Goal: Information Seeking & Learning: Learn about a topic

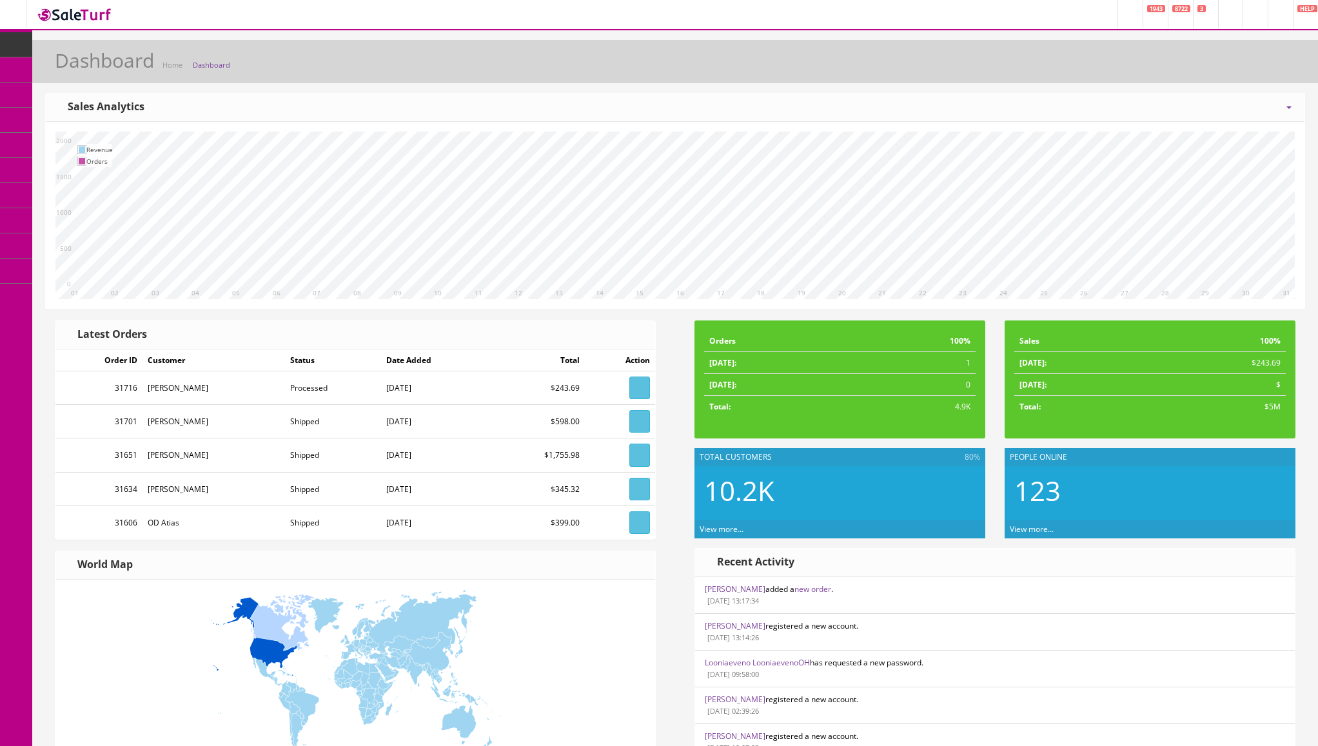
click at [672, 19] on header "Research Trends Trending on Ebay Google Trends Amazon Insights (Login Before Cl…" at bounding box center [659, 15] width 1318 height 30
click at [85, 143] on span "Order List" at bounding box center [94, 144] width 35 height 11
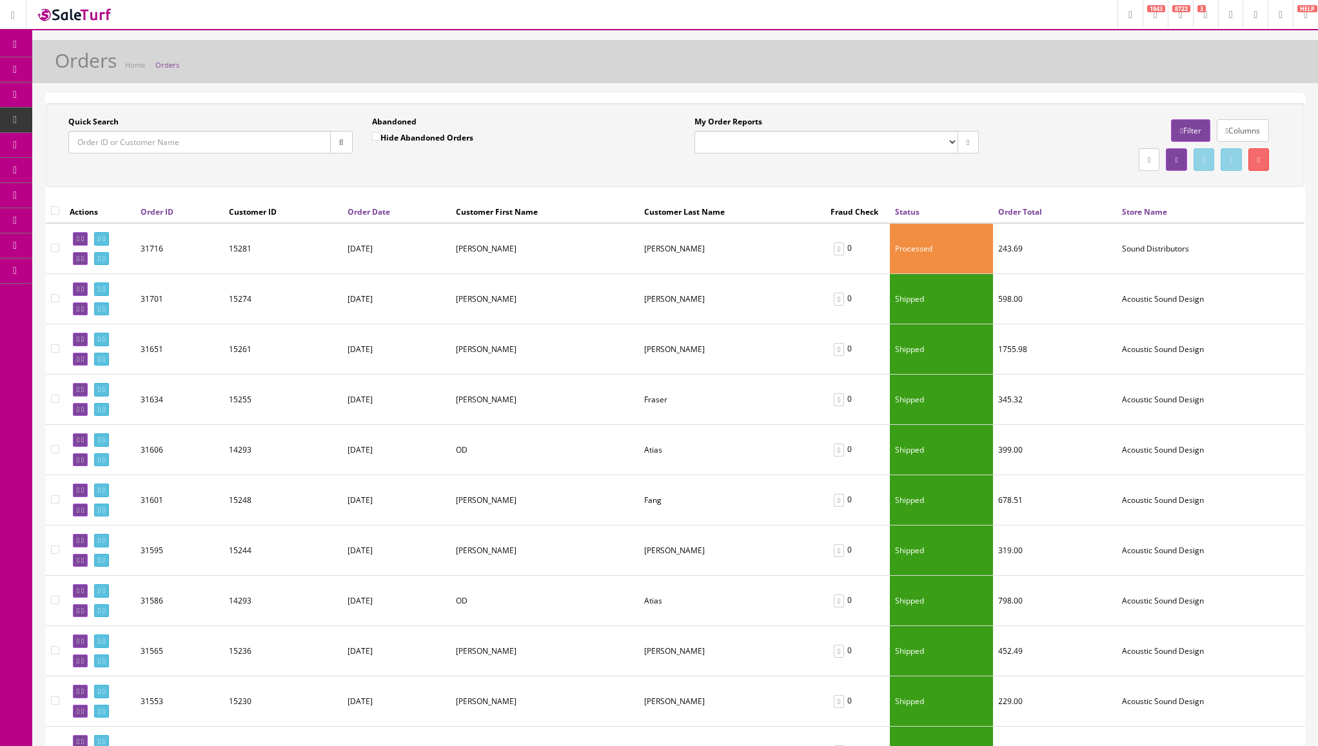
click at [881, 139] on select "My Order Reports" at bounding box center [826, 142] width 264 height 23
click at [1026, 142] on div "Columns Filter" at bounding box center [1140, 130] width 284 height 29
click at [1180, 134] on link "Filter" at bounding box center [1190, 130] width 39 height 23
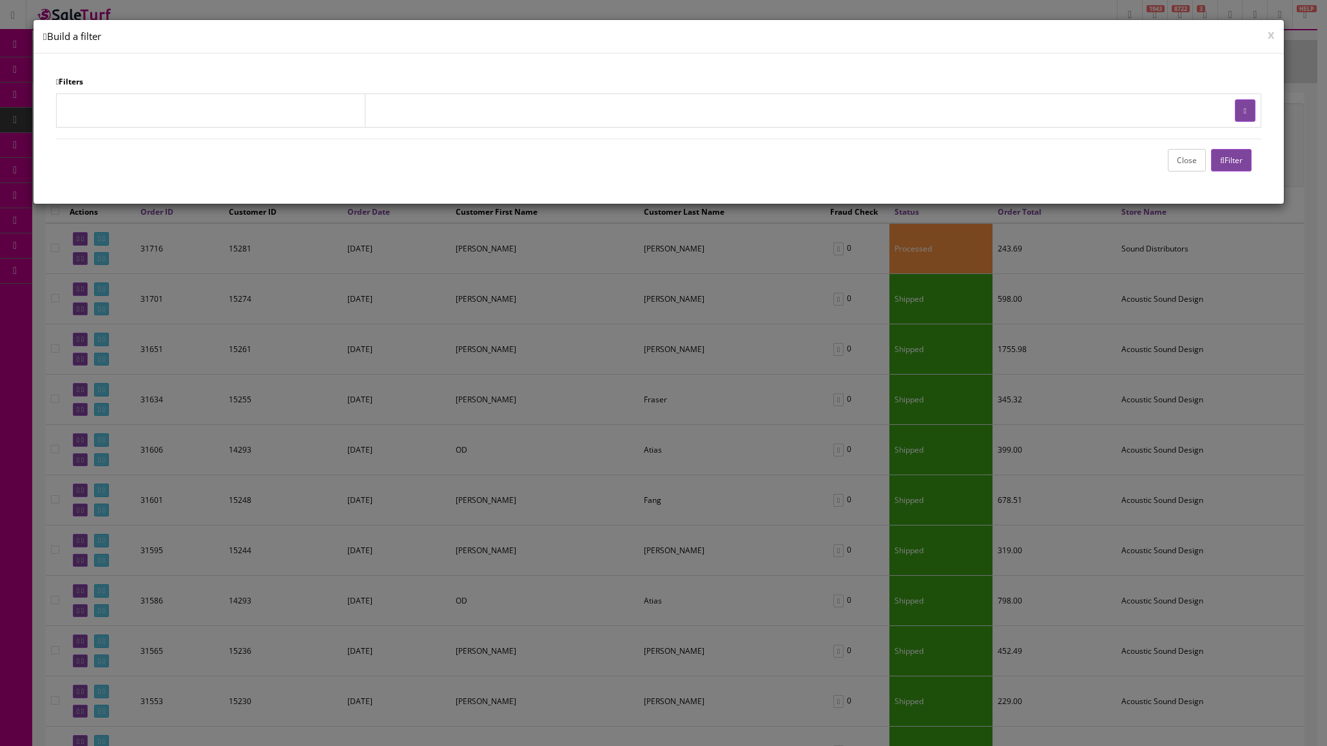
click at [1273, 38] on button "x" at bounding box center [1271, 34] width 6 height 12
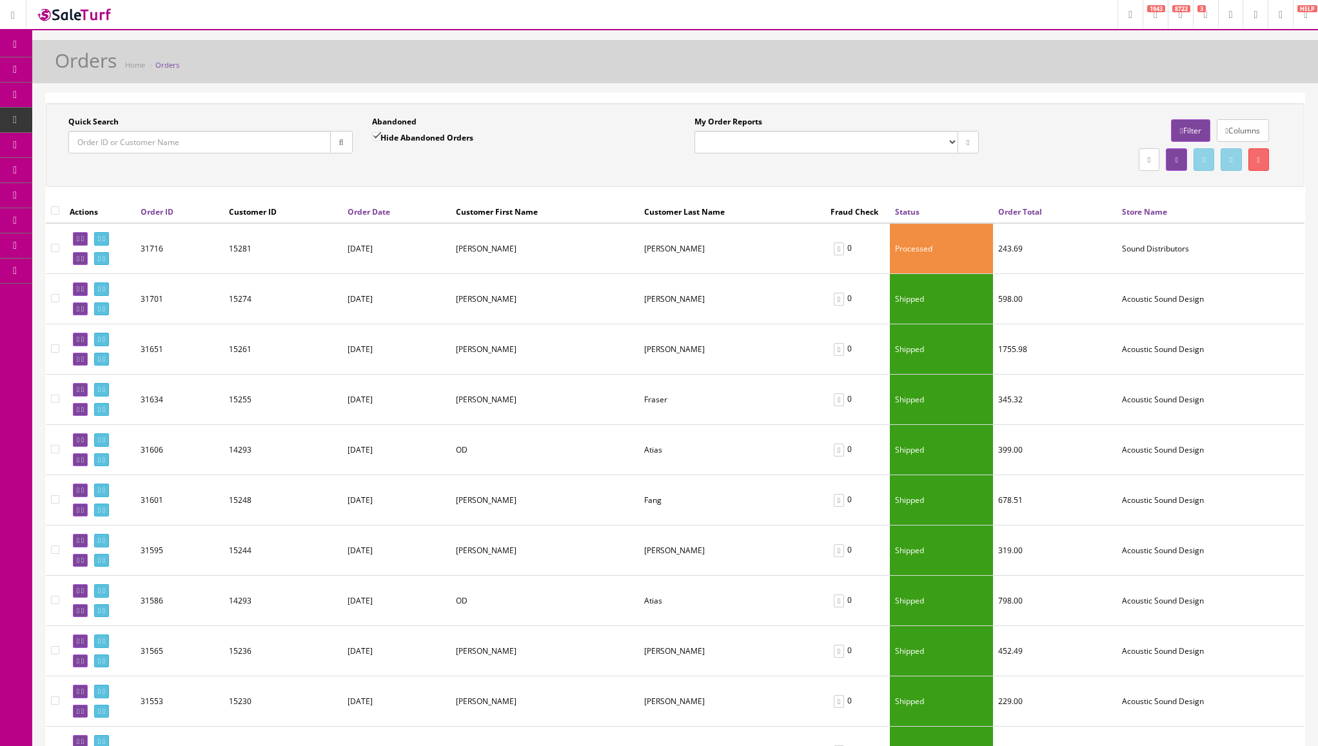
click at [1254, 137] on link "Columns" at bounding box center [1242, 130] width 52 height 23
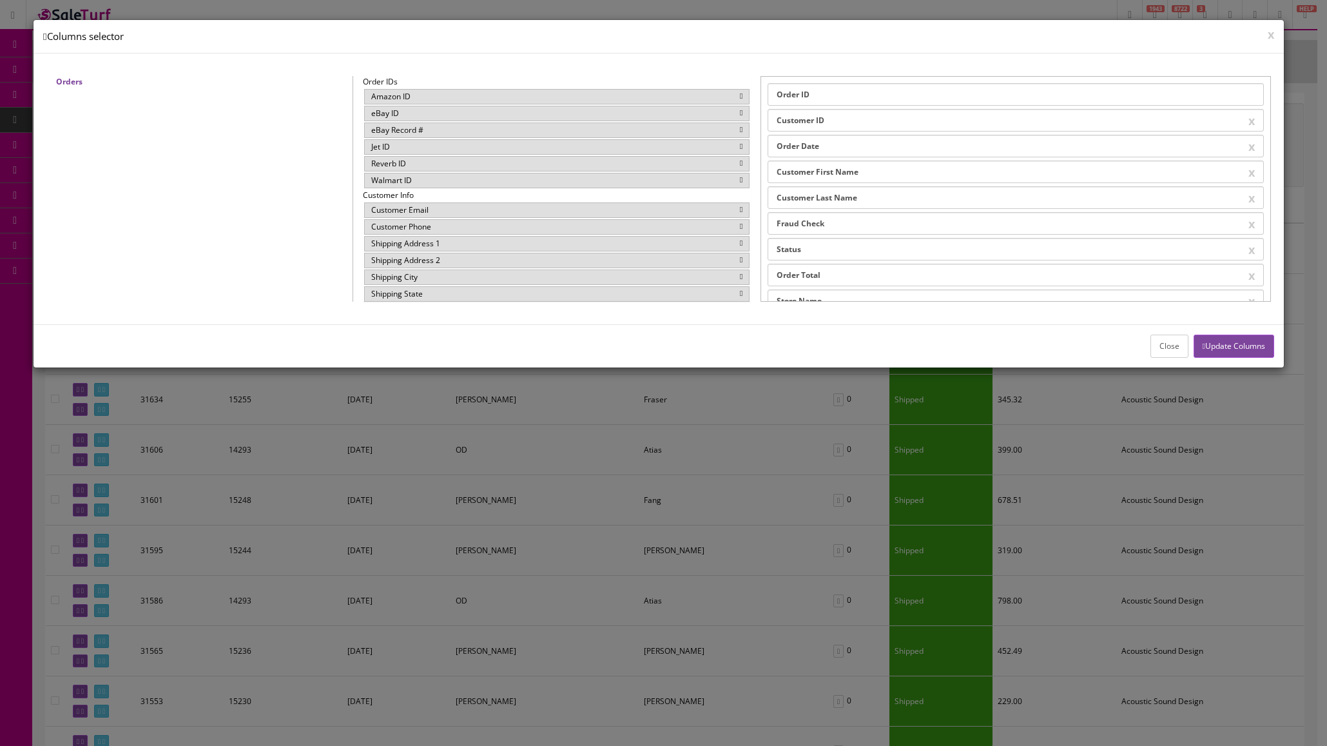
click at [1276, 33] on div "x Columns selector" at bounding box center [659, 37] width 1251 height 34
click at [1270, 36] on button "x" at bounding box center [1271, 34] width 6 height 12
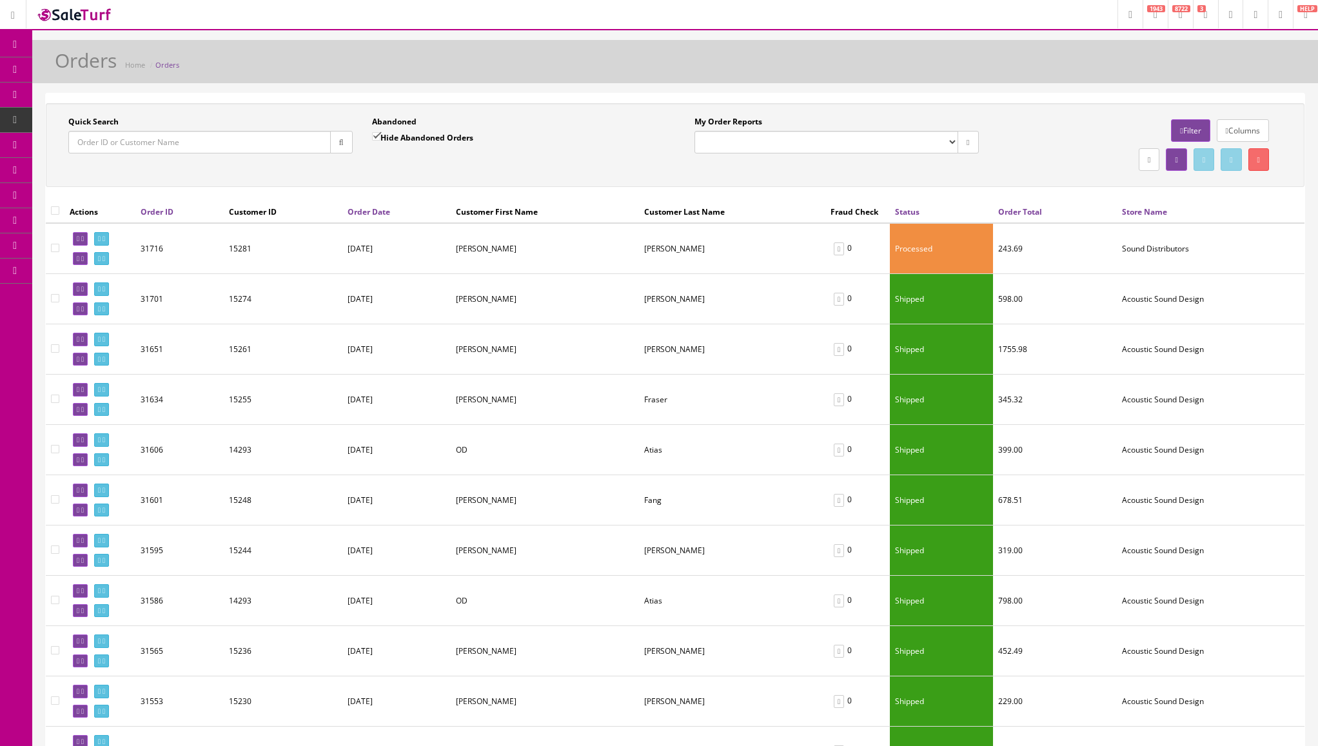
click at [73, 291] on link "Sales" at bounding box center [99, 296] width 135 height 25
click at [79, 344] on link "Orders" at bounding box center [99, 346] width 135 height 25
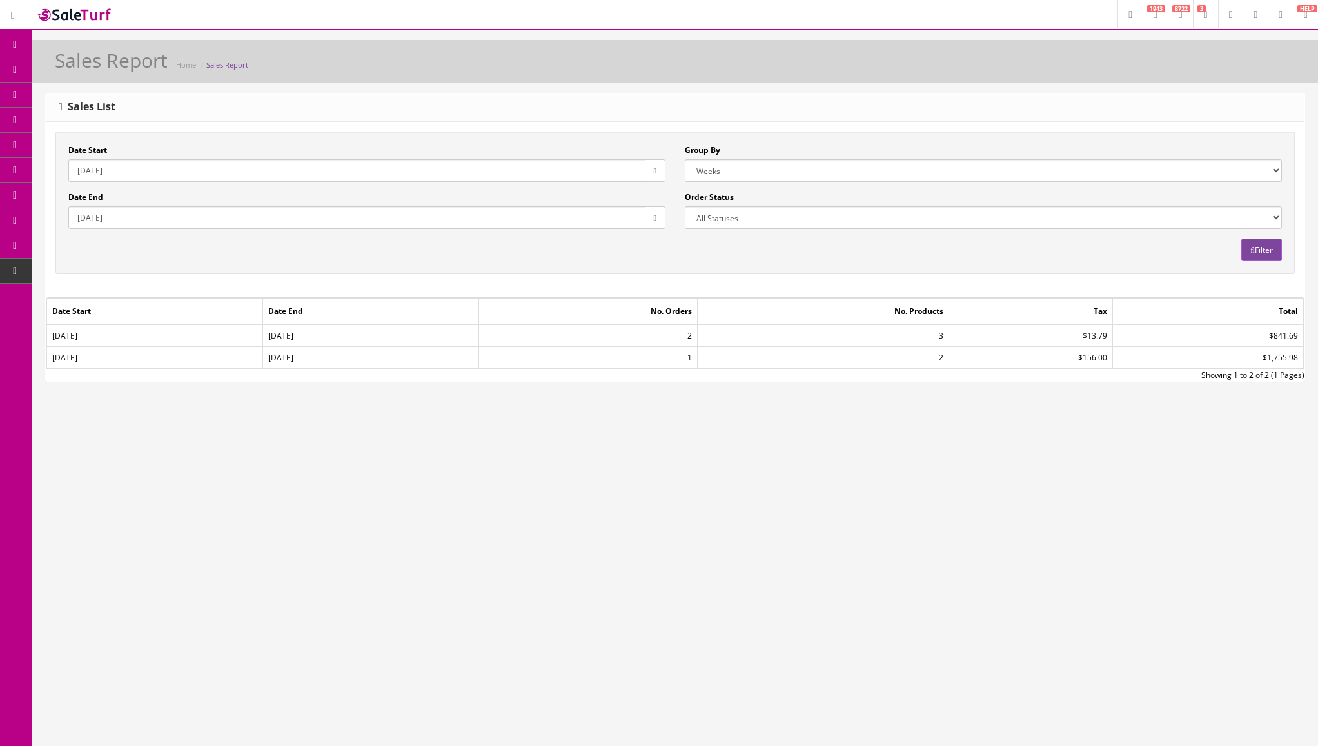
click at [750, 170] on select "Years Months Weeks Days" at bounding box center [983, 170] width 597 height 23
select select "month"
click at [685, 159] on select "Years Months Weeks Days" at bounding box center [983, 170] width 597 height 23
click at [454, 196] on div "Date End 2025-10-09" at bounding box center [366, 209] width 597 height 37
click at [361, 176] on input "2025-10-01" at bounding box center [356, 170] width 577 height 23
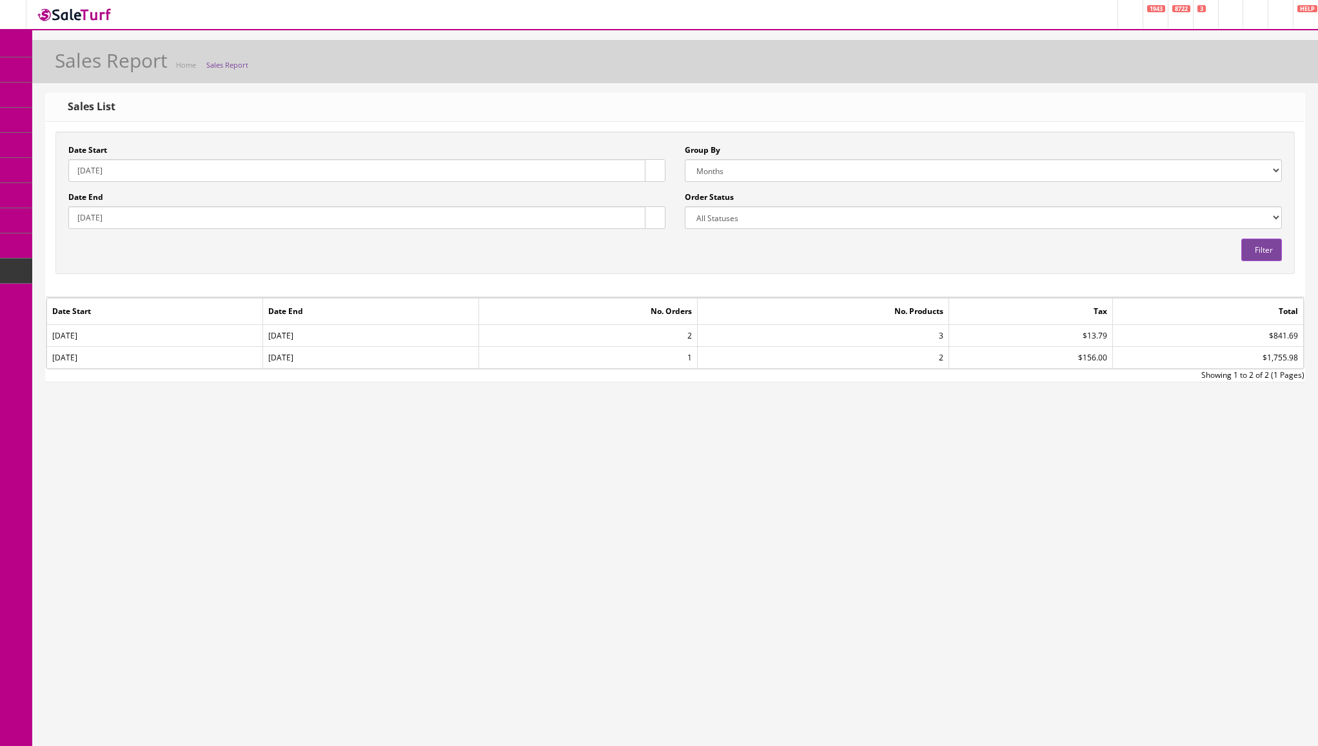
click at [654, 171] on icon "button" at bounding box center [655, 171] width 3 height 8
click at [655, 197] on th "‹" at bounding box center [655, 195] width 22 height 19
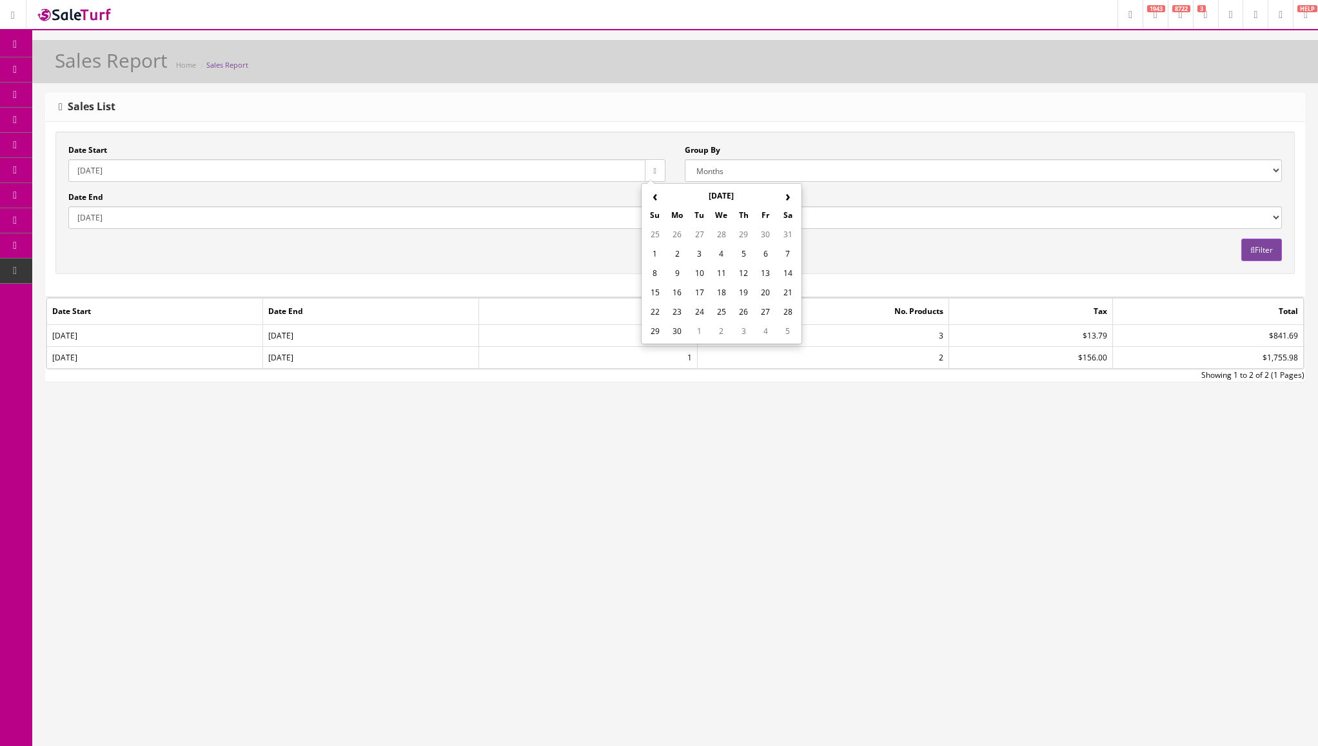
click at [655, 197] on th "‹" at bounding box center [655, 195] width 22 height 19
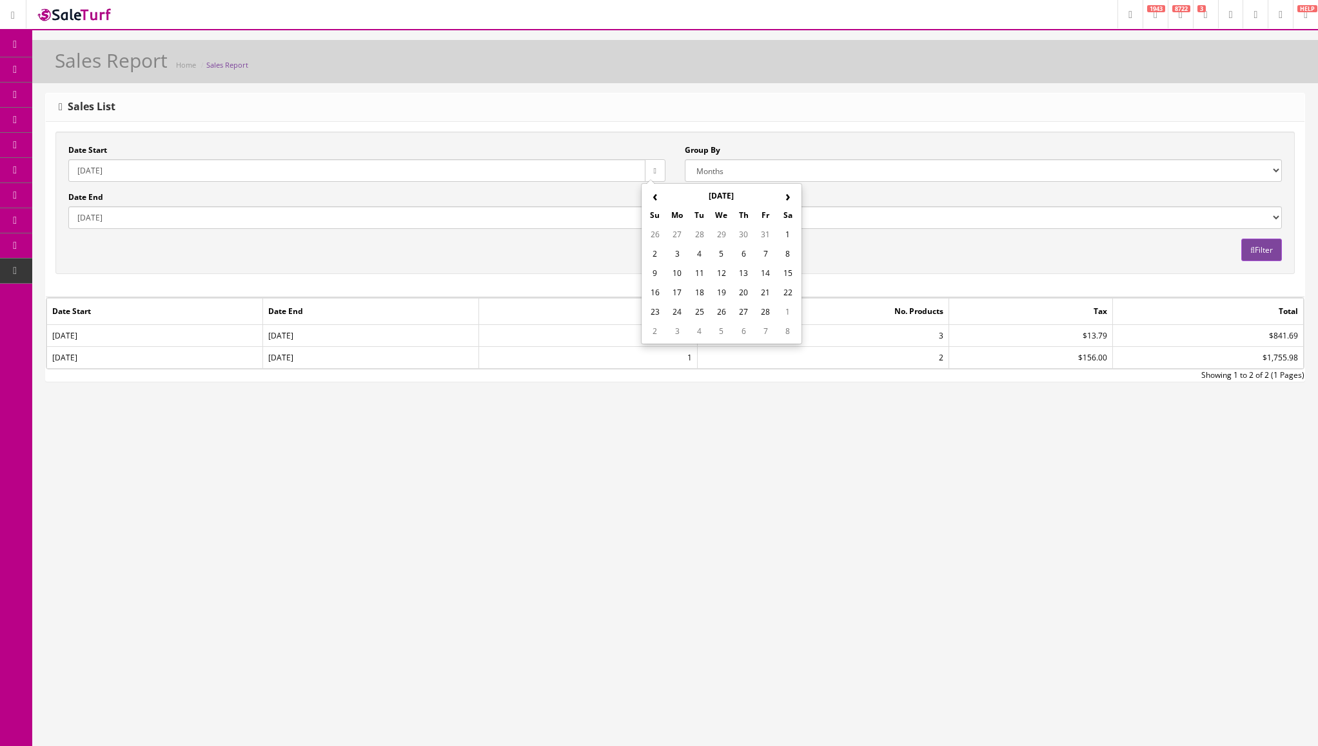
click at [655, 197] on th "‹" at bounding box center [655, 195] width 22 height 19
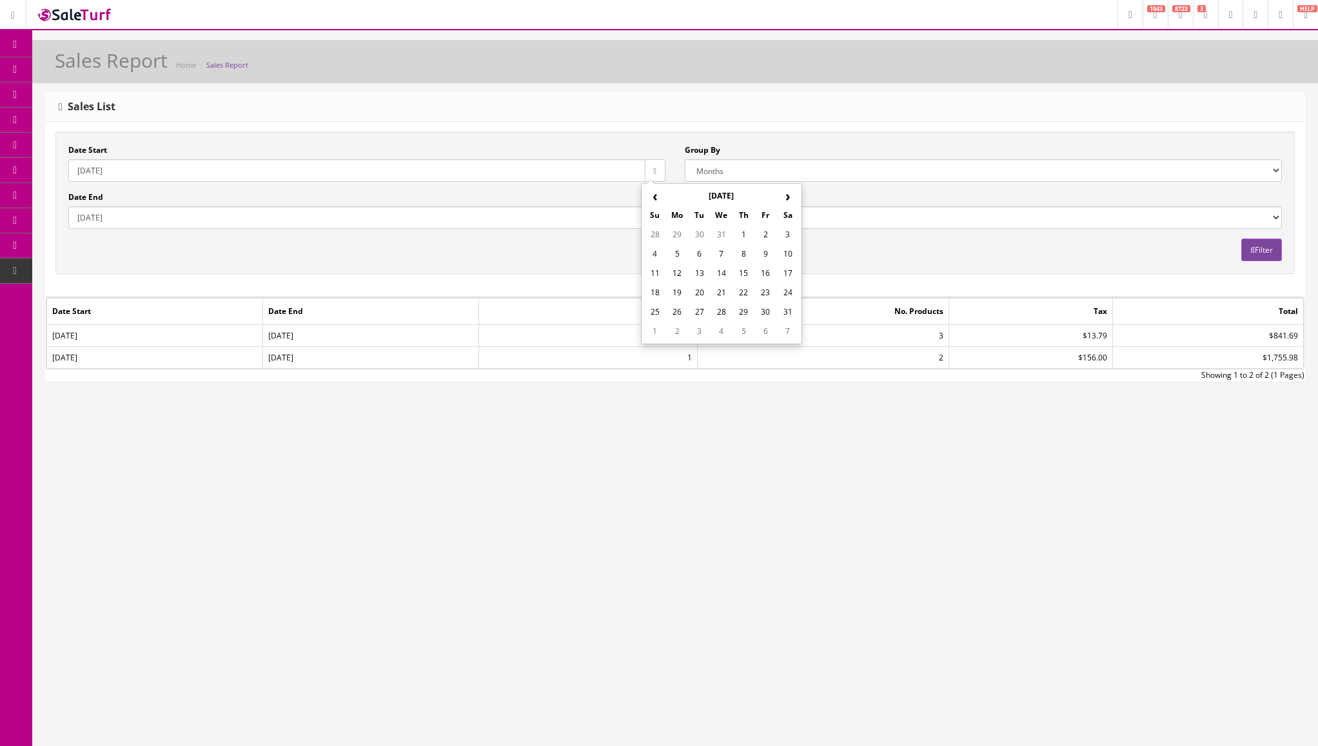
click at [655, 197] on th "‹" at bounding box center [655, 195] width 22 height 19
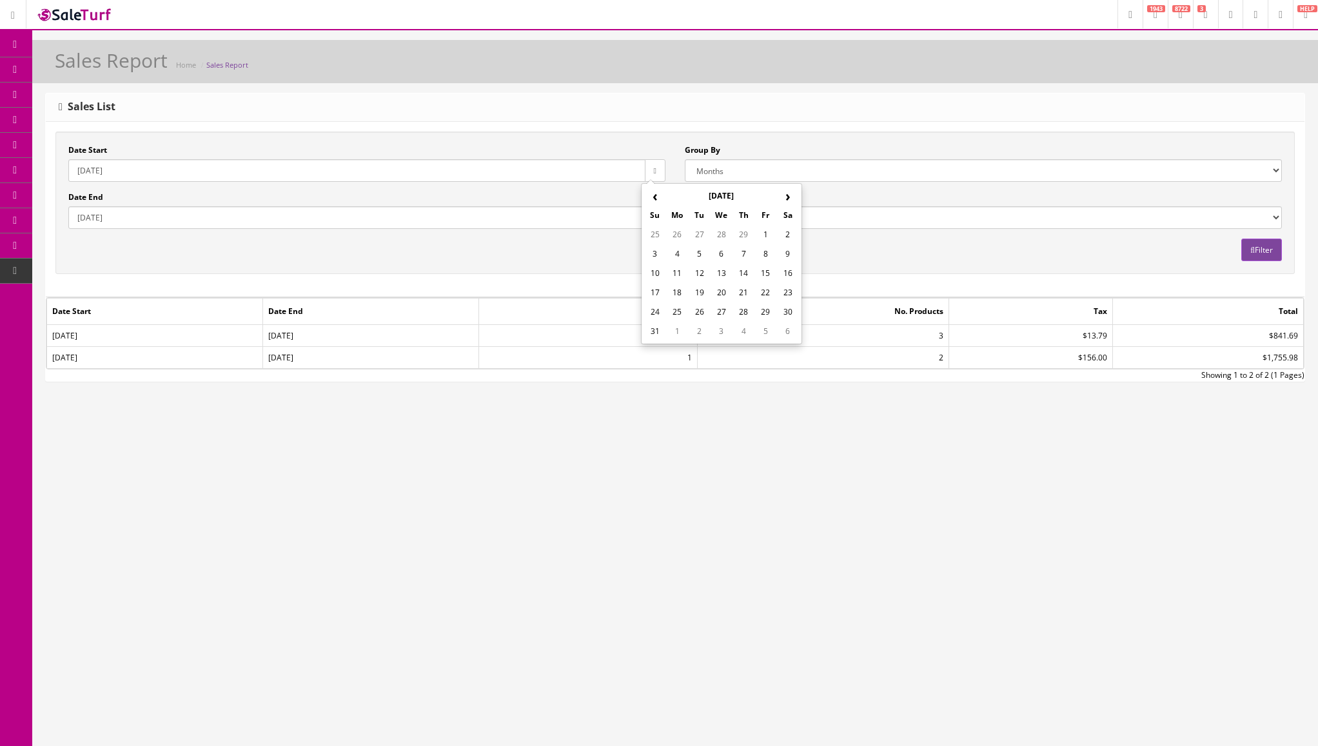
click at [655, 197] on th "‹" at bounding box center [655, 195] width 22 height 19
click at [788, 191] on th "›" at bounding box center [788, 195] width 22 height 19
click at [676, 234] on td "1" at bounding box center [677, 234] width 22 height 19
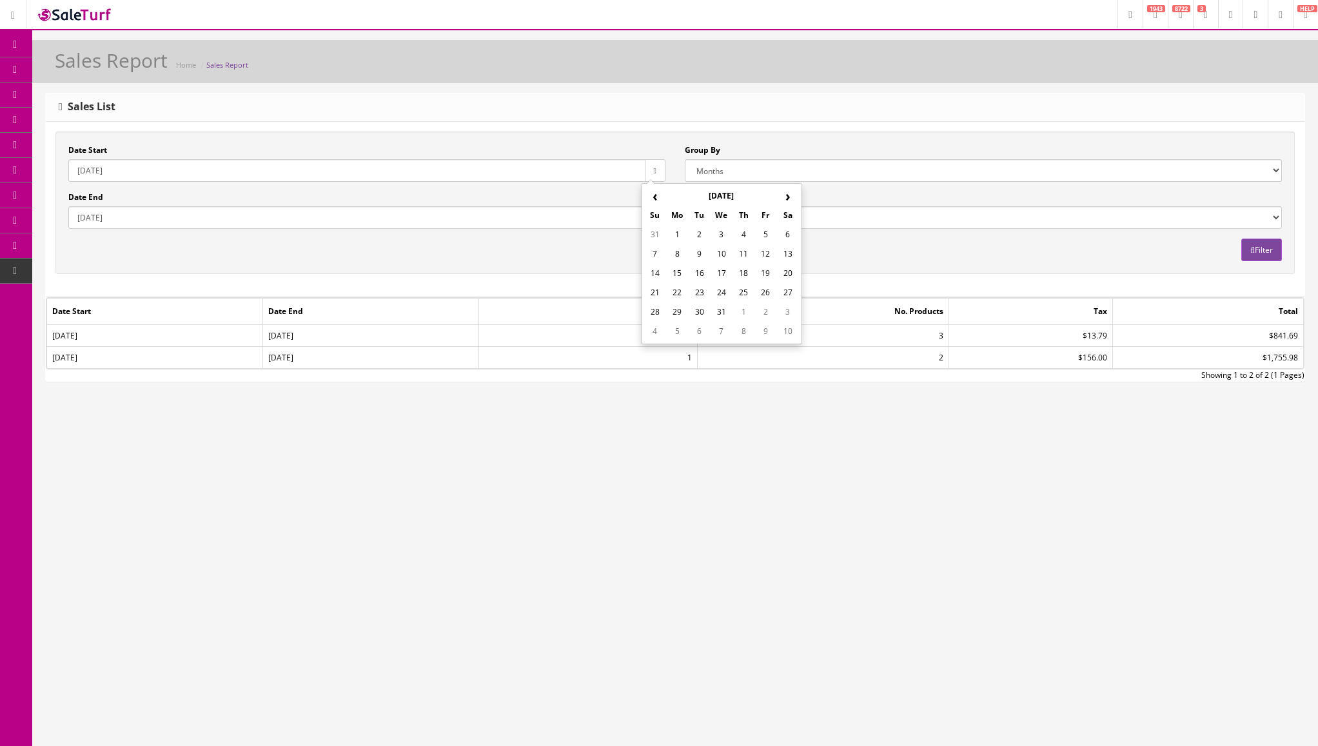
type input "[DATE]"
click at [541, 219] on input "2025-10-09" at bounding box center [356, 217] width 577 height 23
click at [654, 220] on icon "button" at bounding box center [655, 218] width 3 height 8
click at [653, 245] on th "‹" at bounding box center [655, 242] width 22 height 19
click at [701, 358] on td "30" at bounding box center [699, 358] width 22 height 19
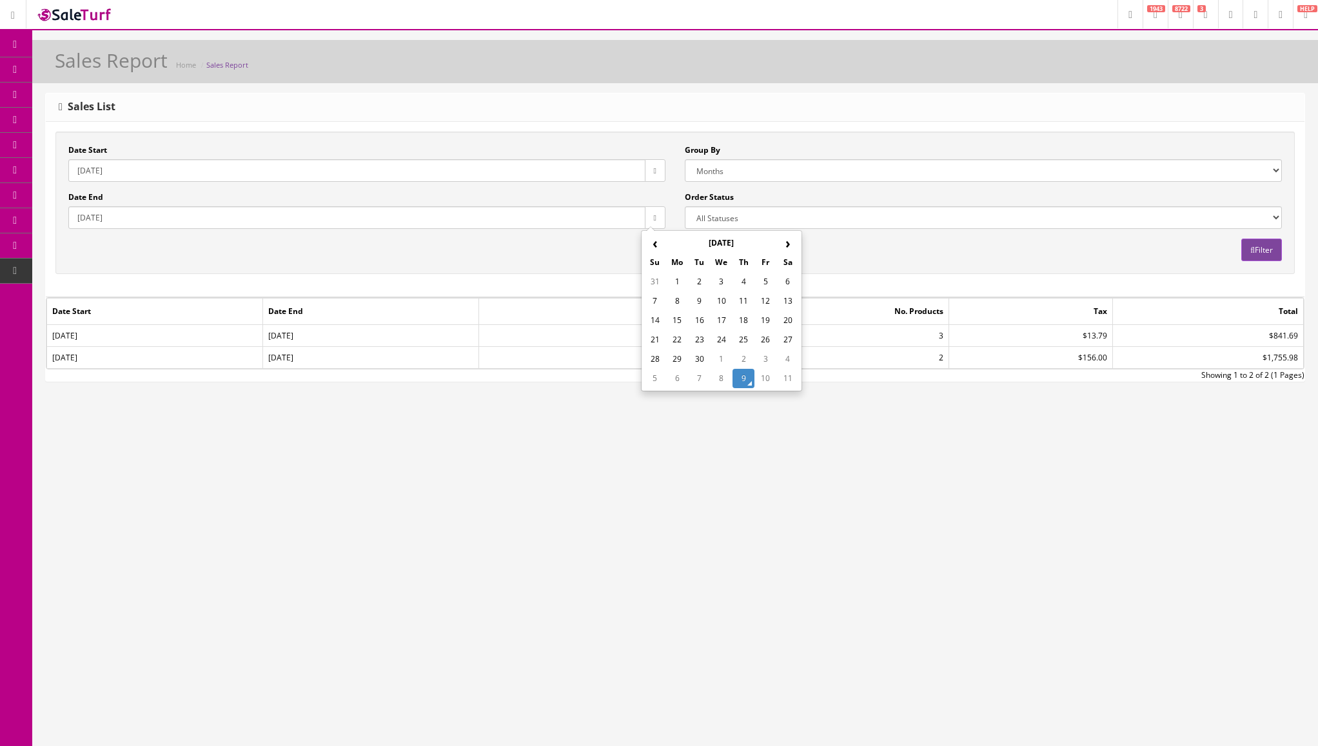
type input "[DATE]"
click at [1258, 242] on button "Filter" at bounding box center [1261, 250] width 41 height 23
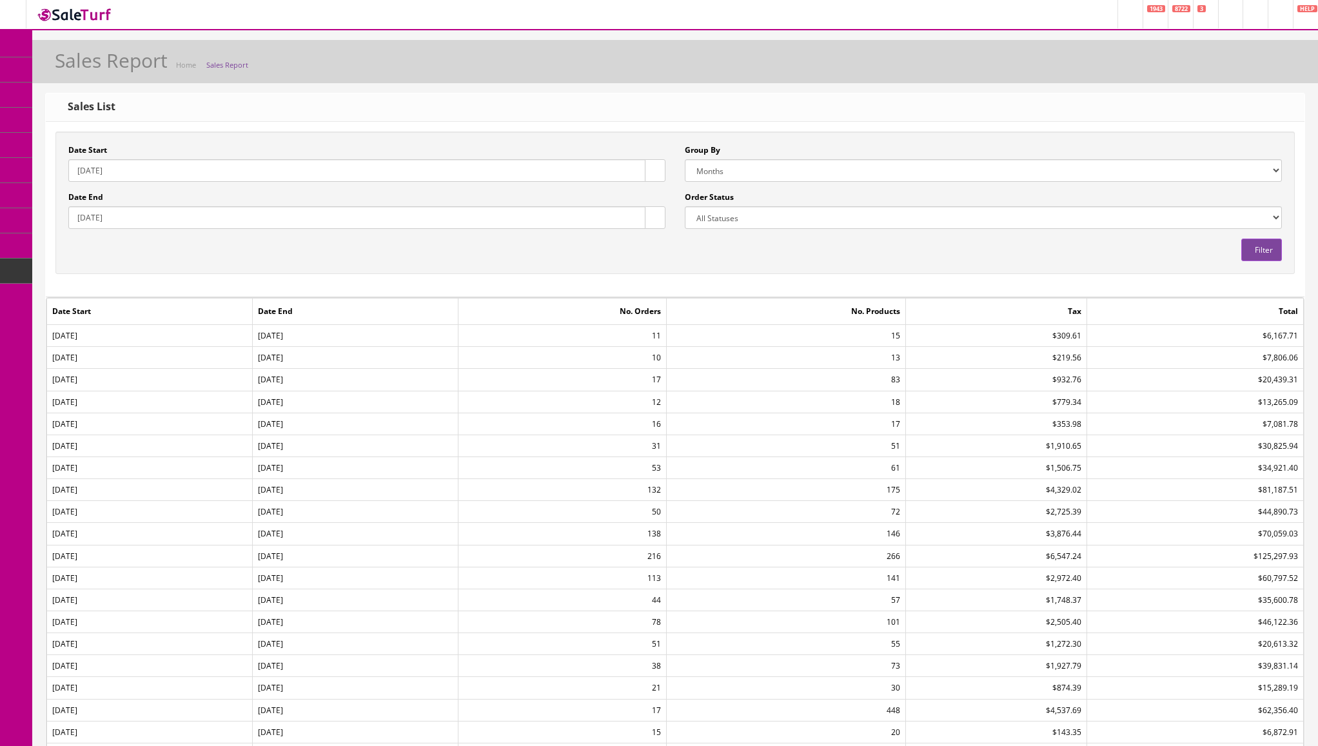
click at [569, 250] on div "Date Start 2024-01-01 Date End 2025-09-30 Group By Years Months Weeks Days Orde…" at bounding box center [675, 202] width 1233 height 117
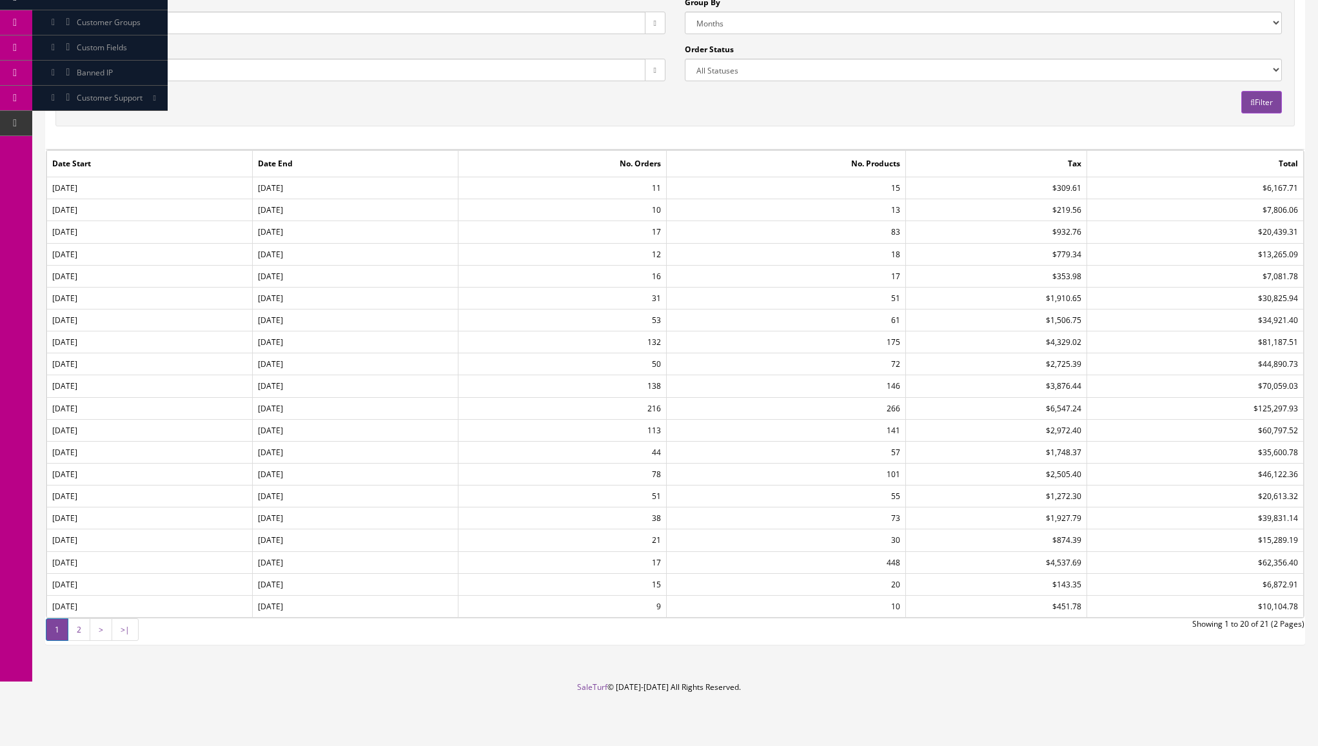
scroll to position [83, 0]
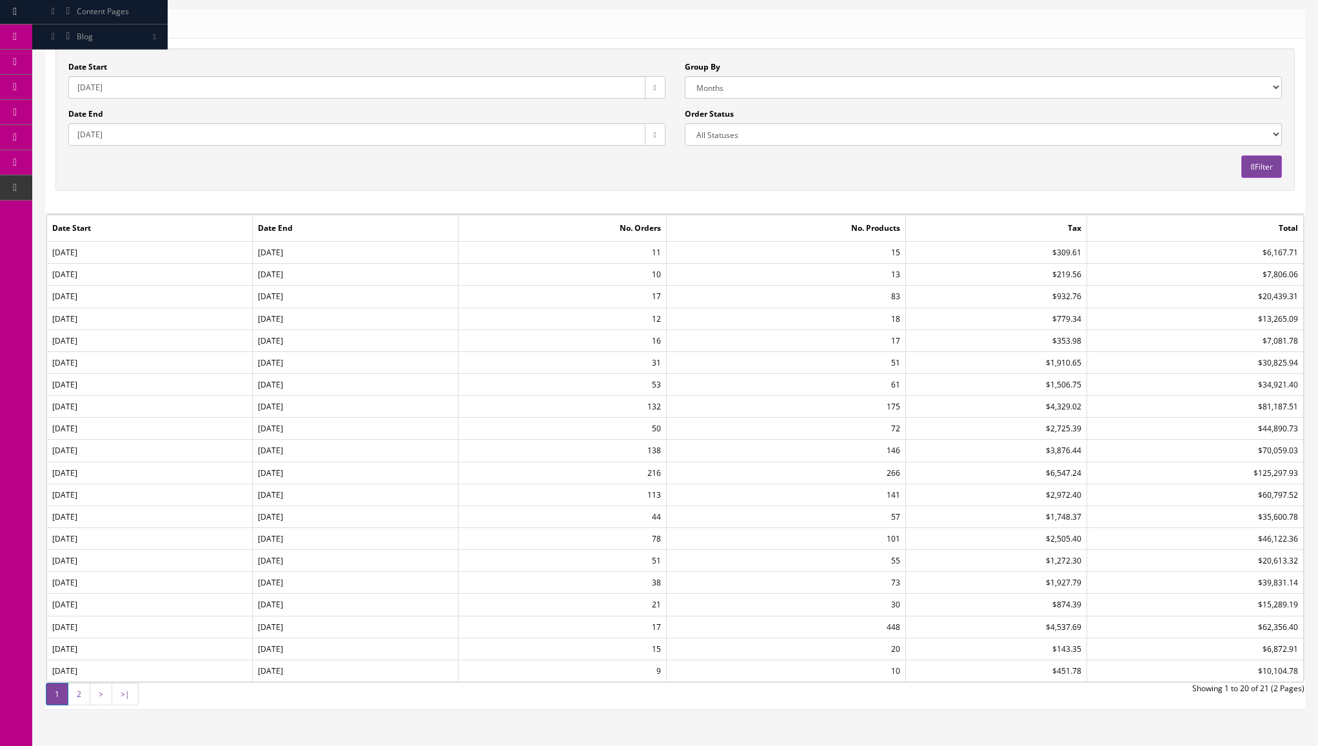
click at [100, 696] on link ">" at bounding box center [101, 694] width 23 height 23
click at [77, 698] on link "2" at bounding box center [79, 694] width 23 height 23
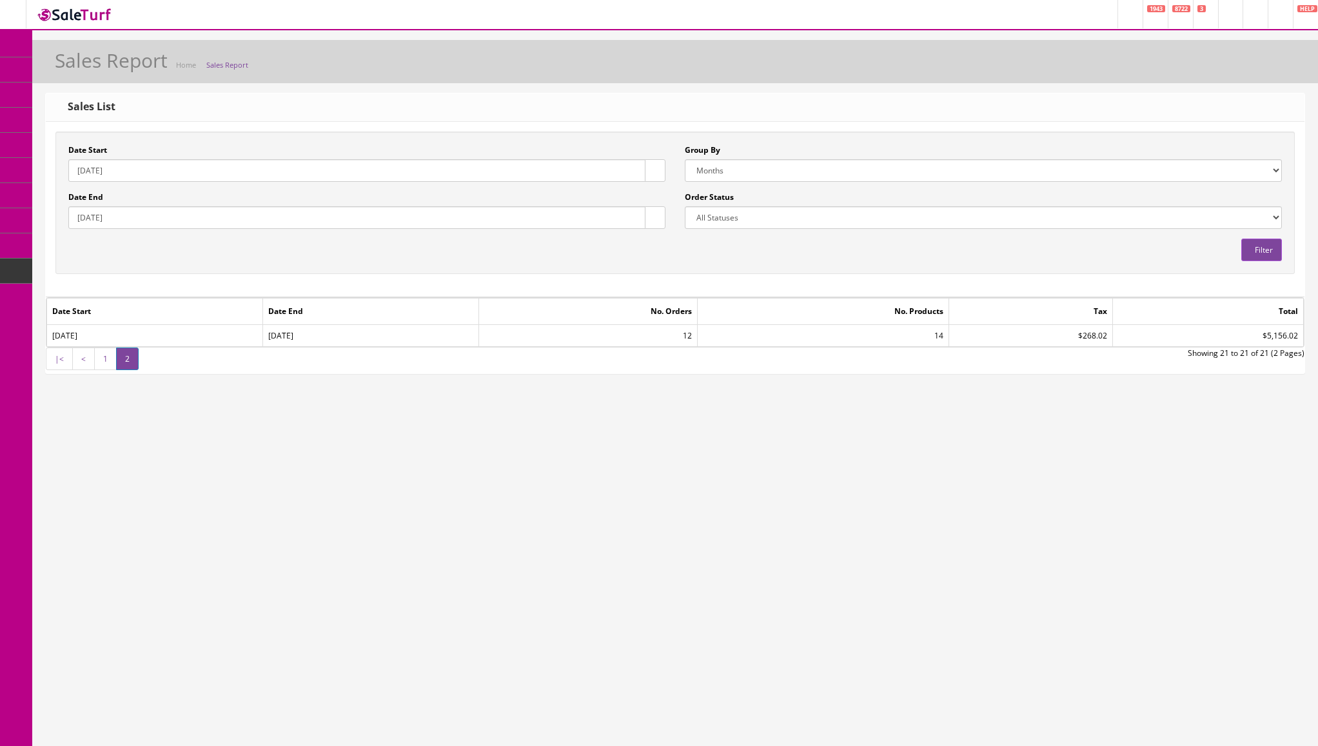
click at [79, 362] on link "<" at bounding box center [83, 358] width 23 height 23
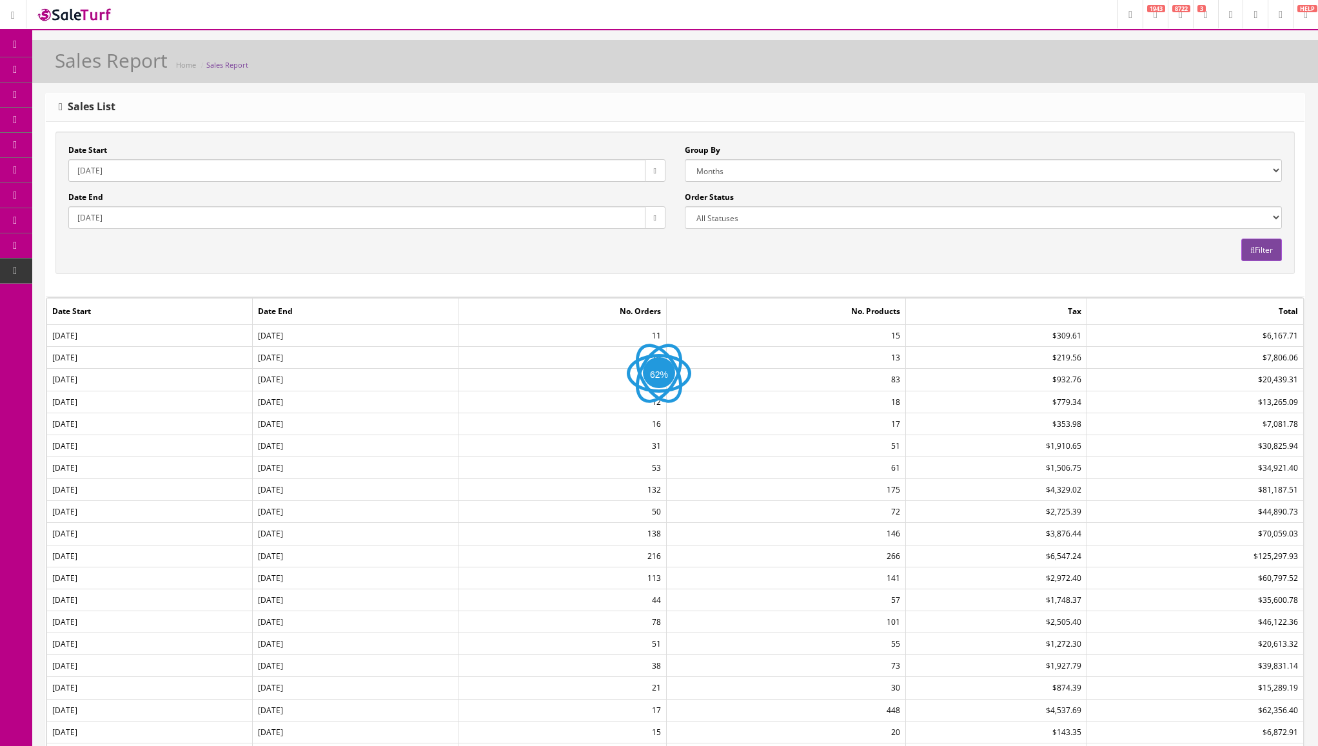
scroll to position [64, 0]
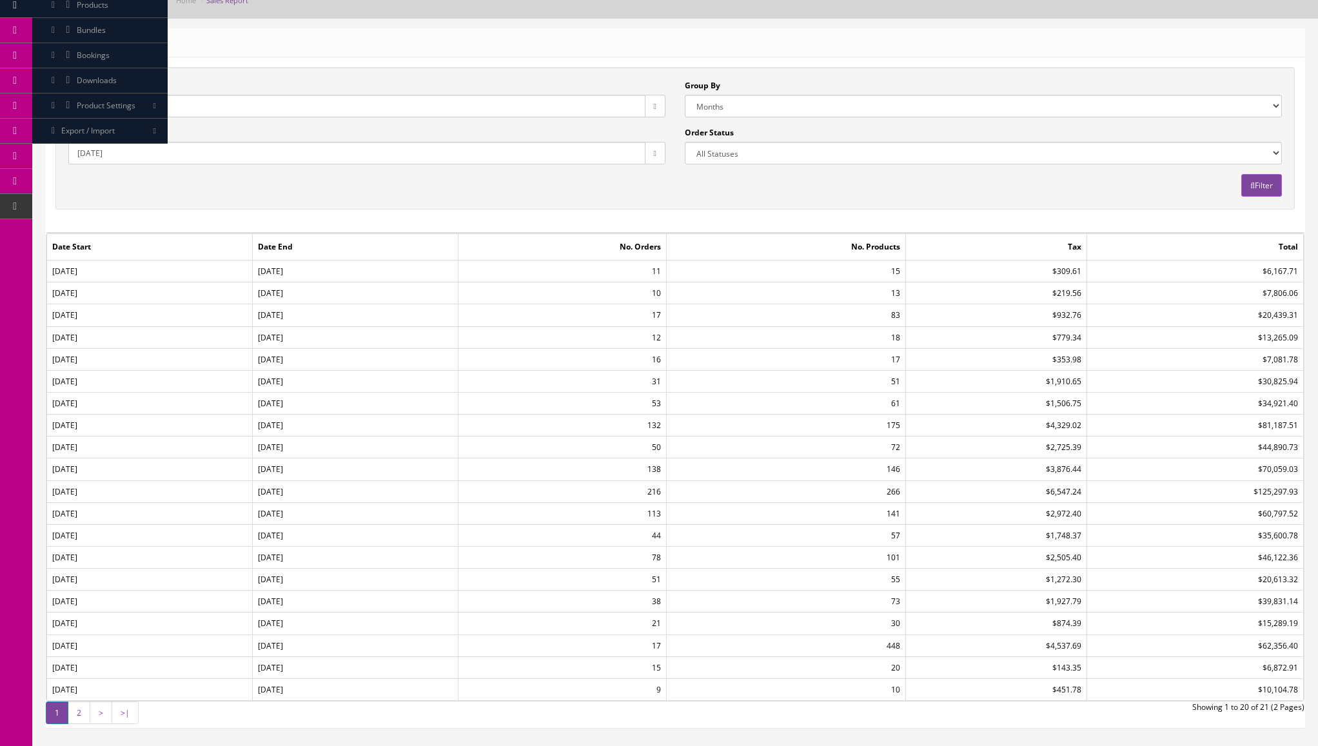
click at [133, 107] on input "2024-01-01" at bounding box center [356, 106] width 577 height 23
drag, startPoint x: 95, startPoint y: 104, endPoint x: 90, endPoint y: 109, distance: 7.3
click at [90, 109] on input "2024-01-01" at bounding box center [356, 106] width 577 height 23
type input "2023-01-01"
click at [293, 202] on div "Date Start 2023-01-01 Date End 2025-09-30 Group By Years Months Weeks Days Orde…" at bounding box center [674, 138] width 1239 height 142
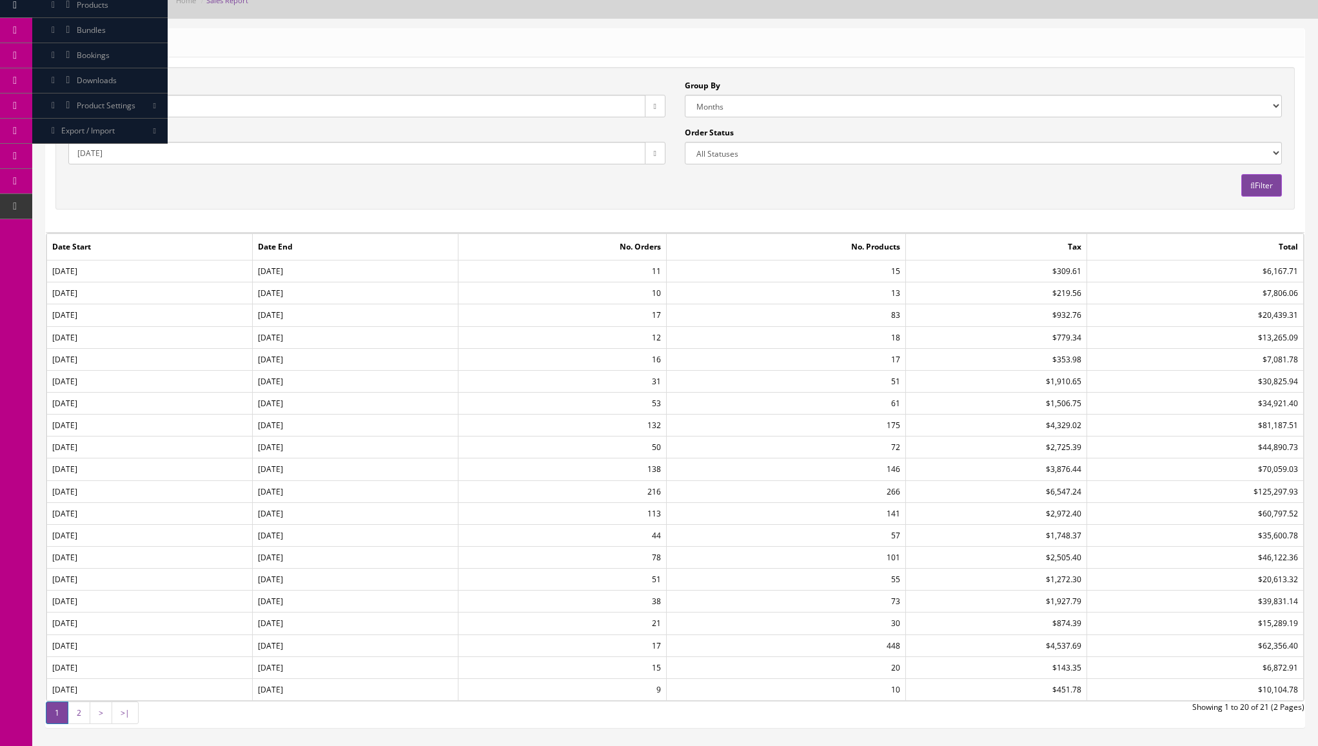
click at [1260, 178] on button "Filter" at bounding box center [1261, 185] width 41 height 23
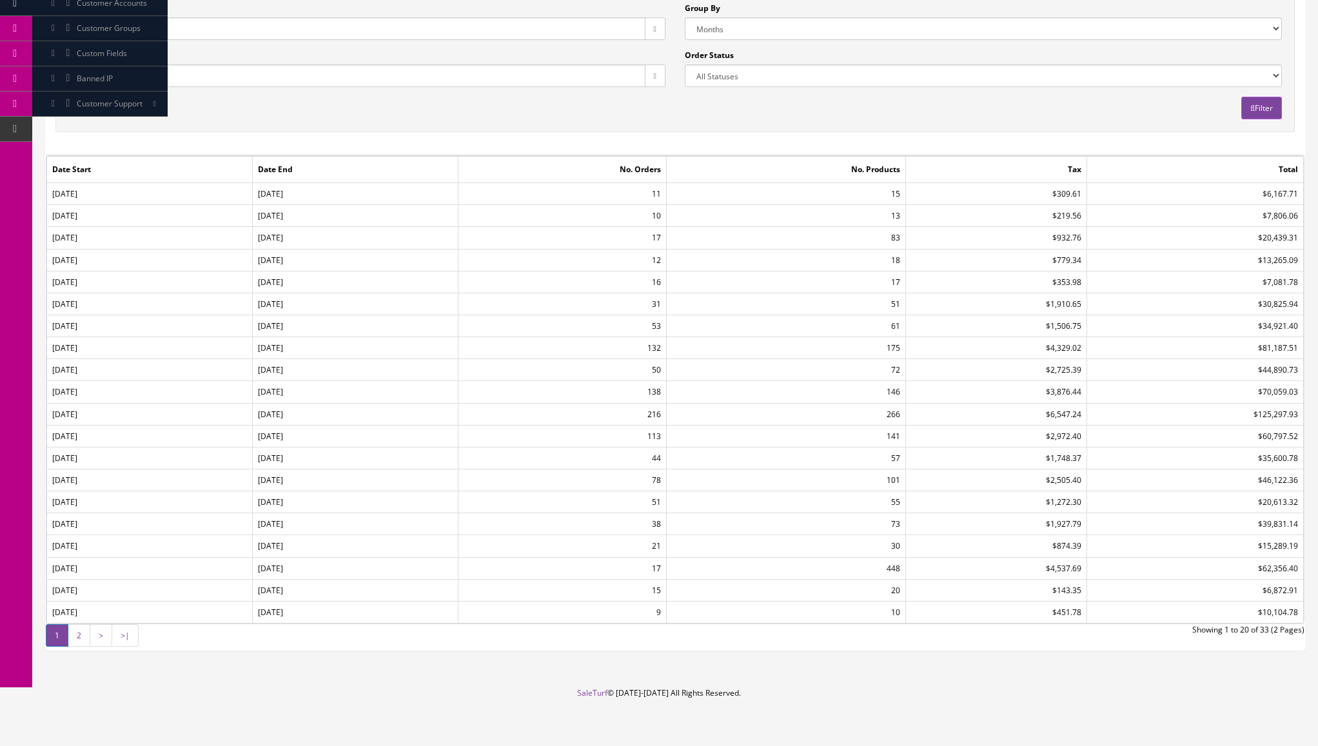
scroll to position [148, 0]
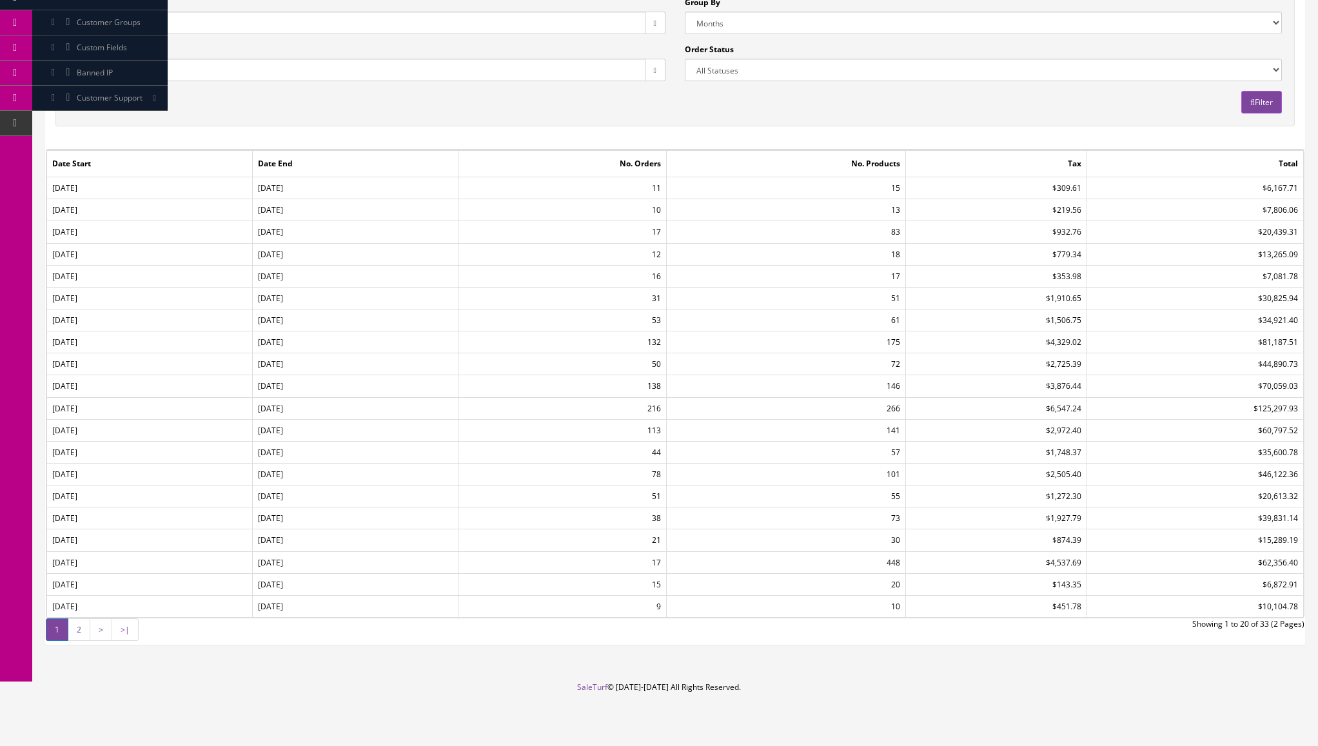
click at [97, 634] on link ">" at bounding box center [101, 629] width 23 height 23
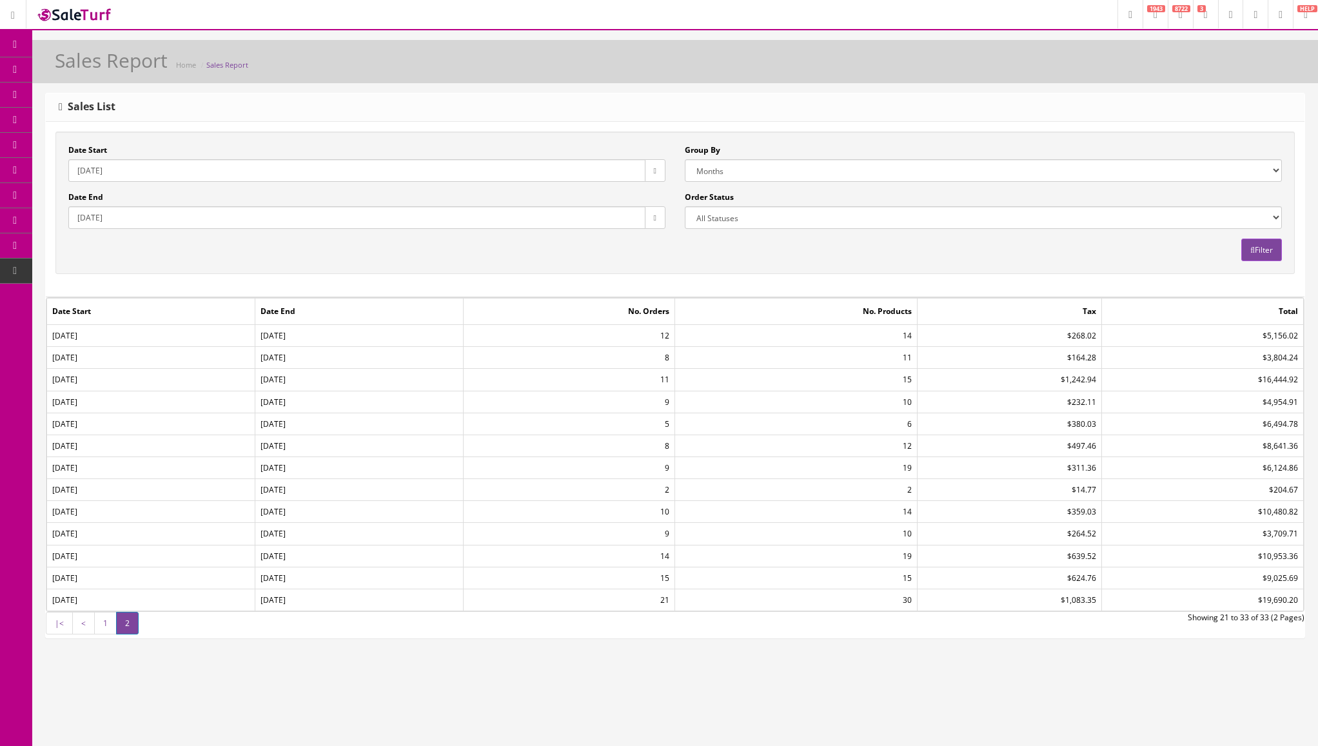
click at [734, 172] on select "Years Months Weeks Days" at bounding box center [983, 170] width 597 height 23
select select "year"
click at [685, 159] on select "Years Months Weeks Days" at bounding box center [983, 170] width 597 height 23
click at [1257, 247] on button "Filter" at bounding box center [1261, 250] width 41 height 23
click at [476, 256] on div "Date Start 2023-01-01 Date End 2025-09-30 Group By Years Months Weeks Days Orde…" at bounding box center [675, 202] width 1233 height 117
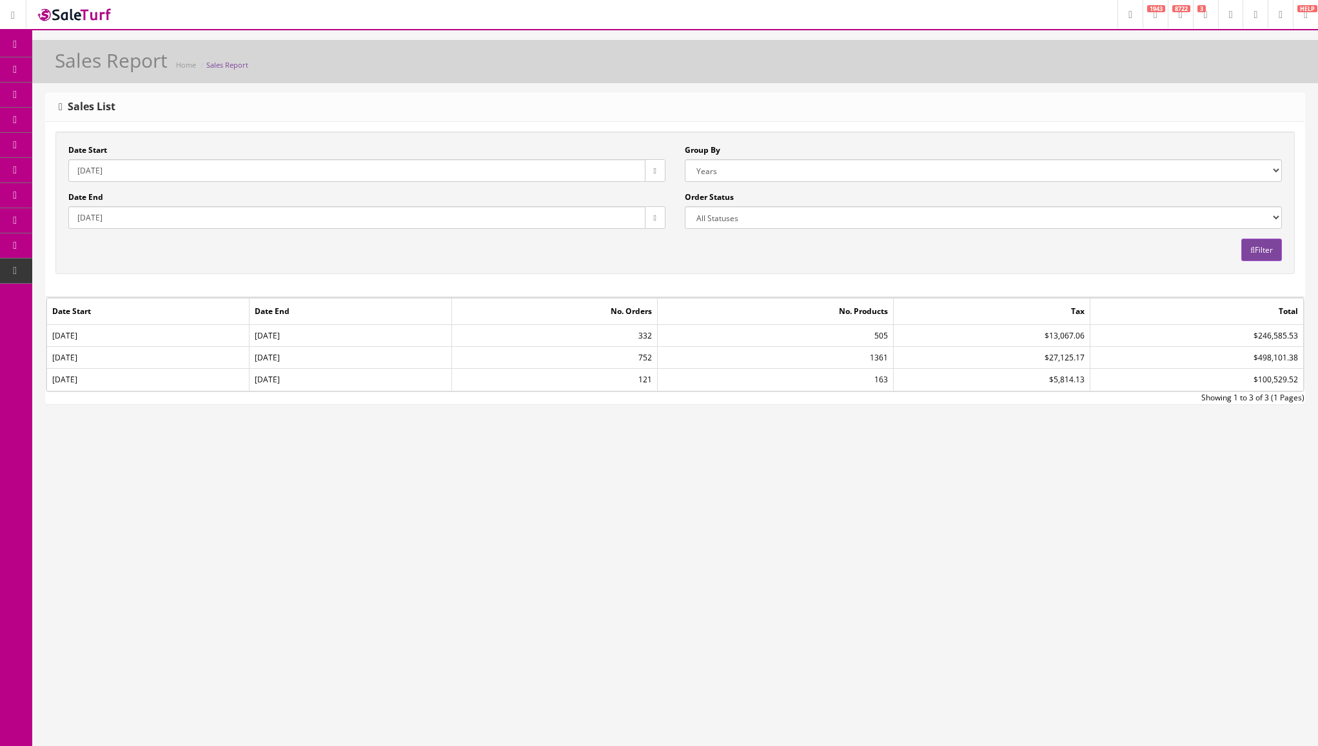
click at [92, 168] on input "[DATE]" at bounding box center [356, 170] width 577 height 23
click at [90, 173] on input "[DATE]" at bounding box center [356, 170] width 577 height 23
click at [88, 175] on input "[DATE]" at bounding box center [356, 170] width 577 height 23
type input "2016-01-01"
click at [1263, 256] on button "Filter" at bounding box center [1261, 250] width 41 height 23
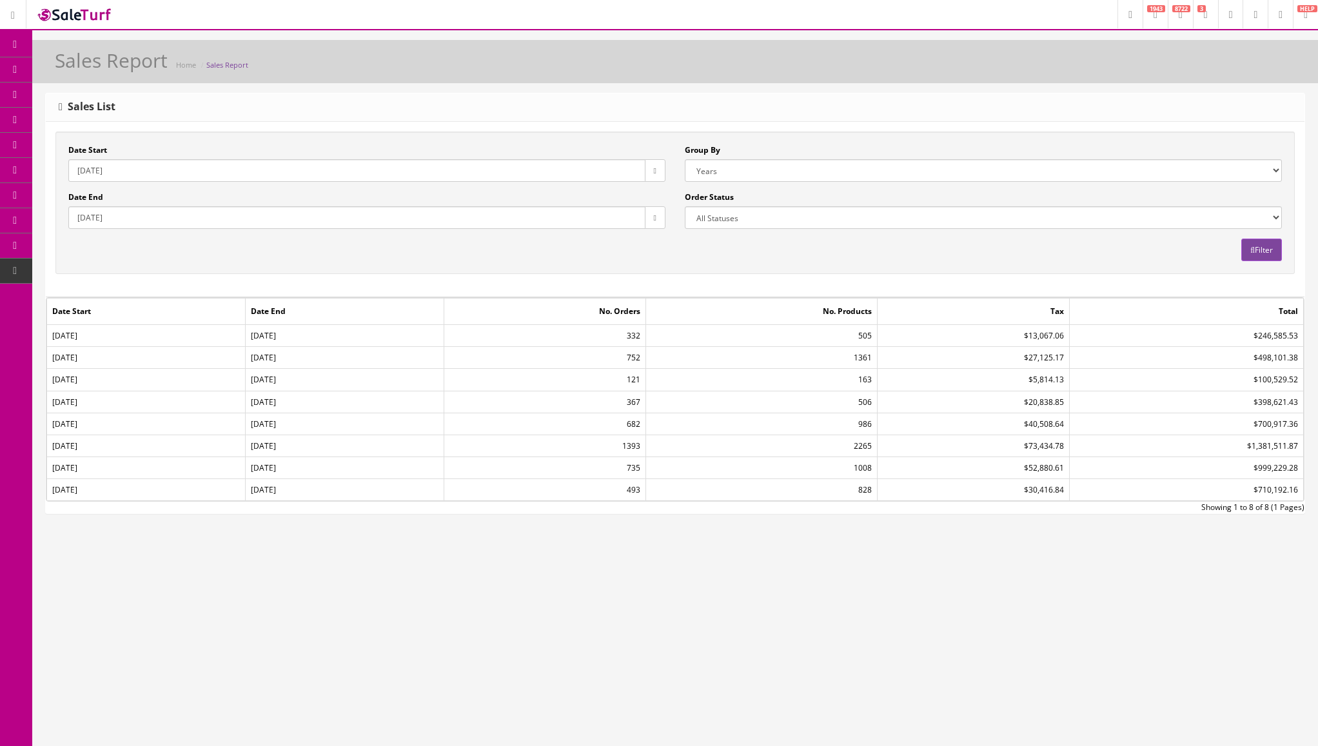
click at [364, 533] on div "Sales Report Home Sales Report Sales List Date Start [DATE] Date End [DATE] Gro…" at bounding box center [674, 295] width 1285 height 511
click at [384, 587] on div "Research Trends Trending on Ebay Google Trends Amazon Insights (Login Before Cl…" at bounding box center [659, 373] width 1318 height 746
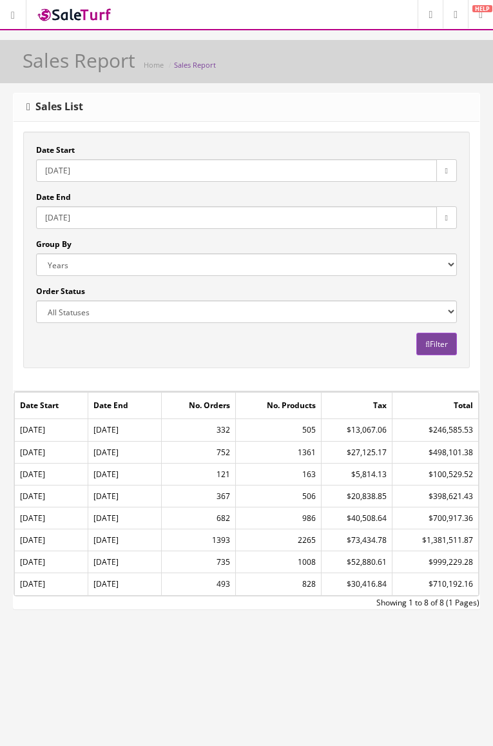
click at [340, 660] on div "Research Trends Trending on Ebay Google Trends Amazon Insights (Login Before Cl…" at bounding box center [246, 373] width 493 height 746
click at [131, 214] on input "[DATE]" at bounding box center [236, 217] width 401 height 23
